Goal: Information Seeking & Learning: Learn about a topic

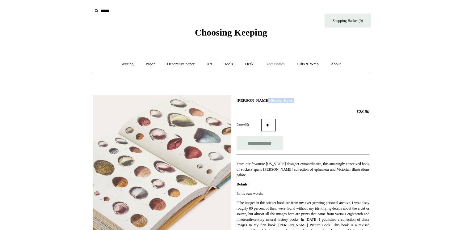
click at [281, 62] on link "Accessories +" at bounding box center [275, 64] width 30 height 16
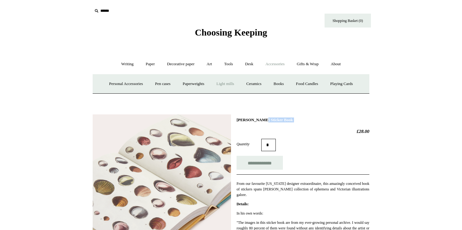
click at [225, 86] on link "Light mills" at bounding box center [225, 84] width 29 height 16
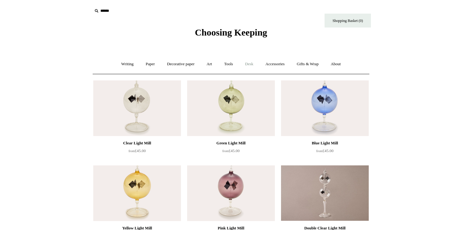
click at [247, 64] on link "Desk +" at bounding box center [248, 64] width 19 height 16
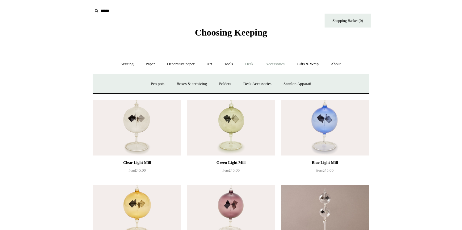
click at [276, 64] on link "Accessories +" at bounding box center [275, 64] width 30 height 16
click at [285, 85] on link "Books" at bounding box center [278, 84] width 21 height 16
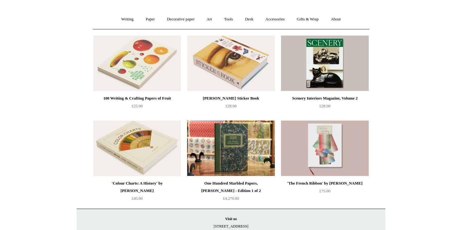
scroll to position [46, 0]
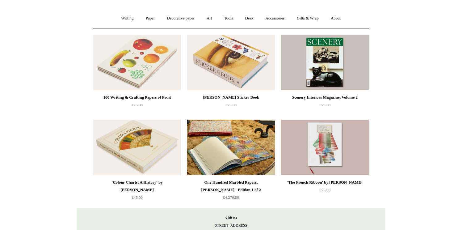
click at [216, 146] on img at bounding box center [231, 147] width 88 height 56
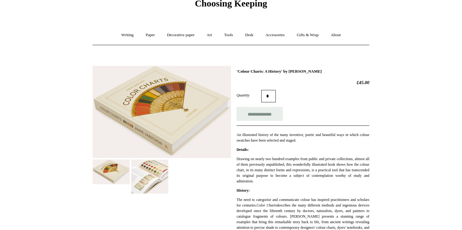
scroll to position [29, 0]
click at [131, 176] on div at bounding box center [162, 127] width 138 height 132
click at [147, 172] on img at bounding box center [149, 177] width 37 height 34
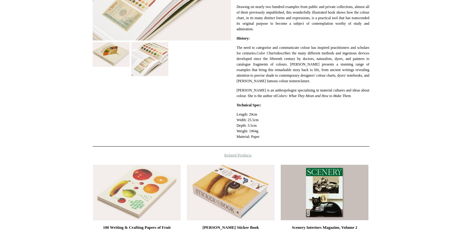
scroll to position [182, 0]
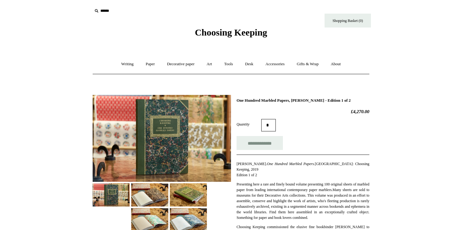
scroll to position [83, 0]
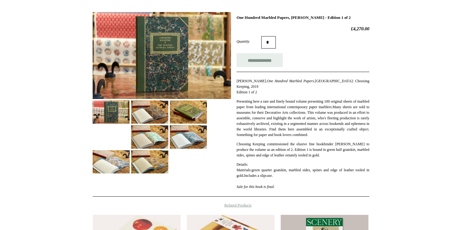
click at [151, 109] on img at bounding box center [149, 111] width 37 height 23
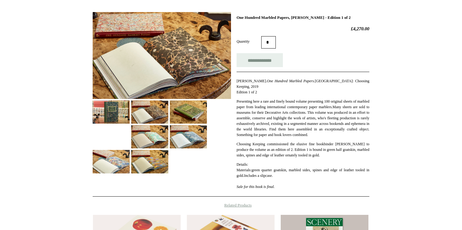
click at [158, 127] on img at bounding box center [149, 136] width 37 height 23
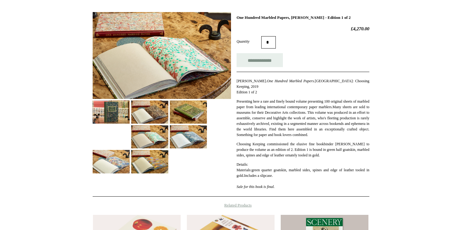
scroll to position [246, 0]
